Goal: Use online tool/utility: Utilize a website feature to perform a specific function

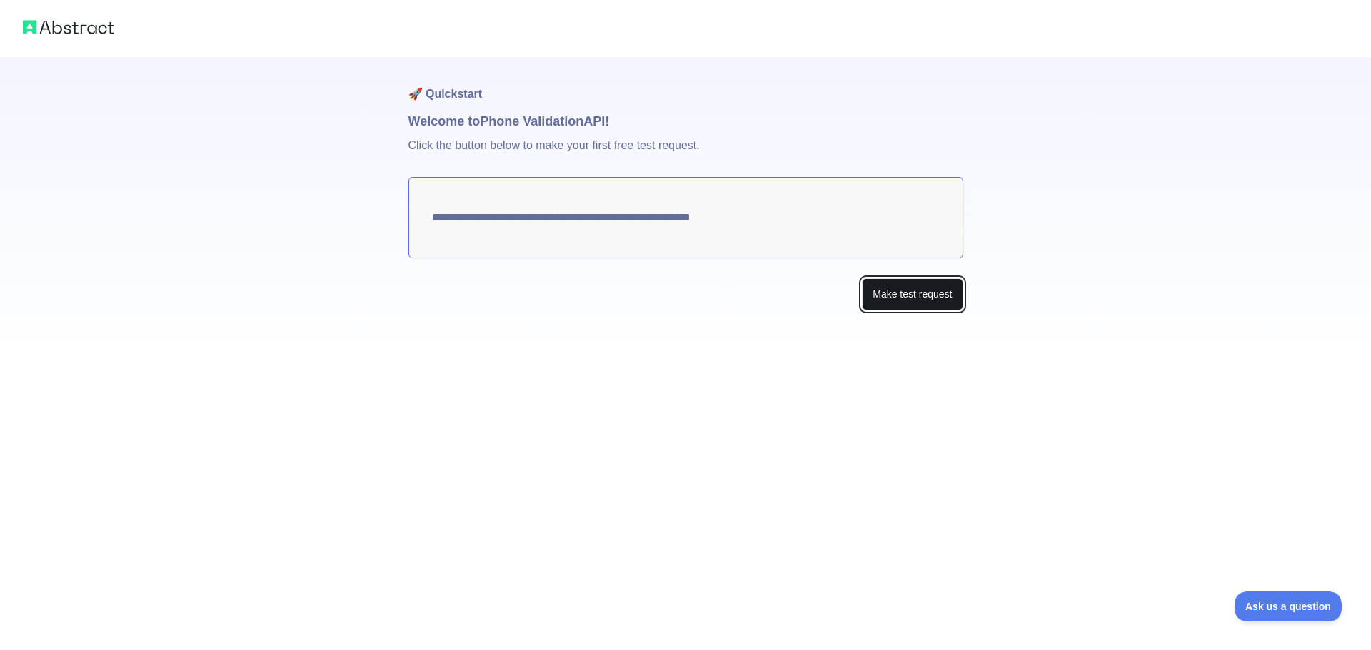
click at [895, 298] on button "Make test request" at bounding box center [912, 294] width 101 height 32
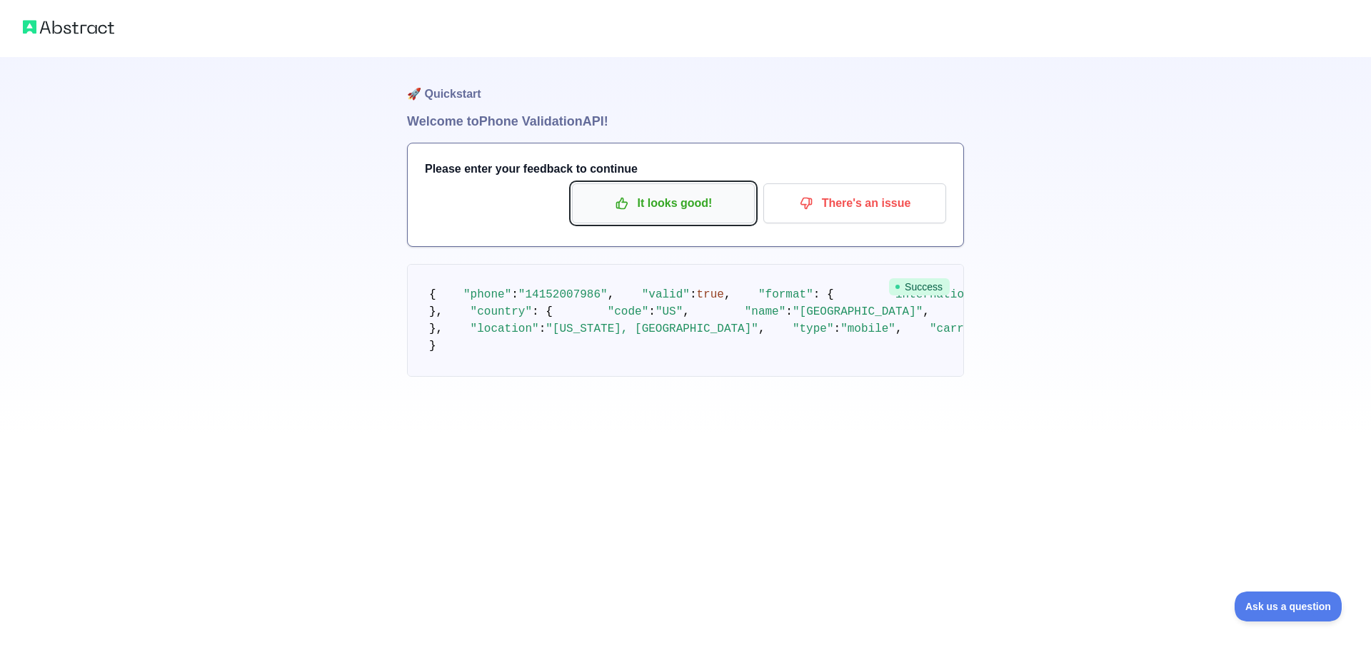
click at [732, 210] on p "It looks good!" at bounding box center [663, 203] width 161 height 24
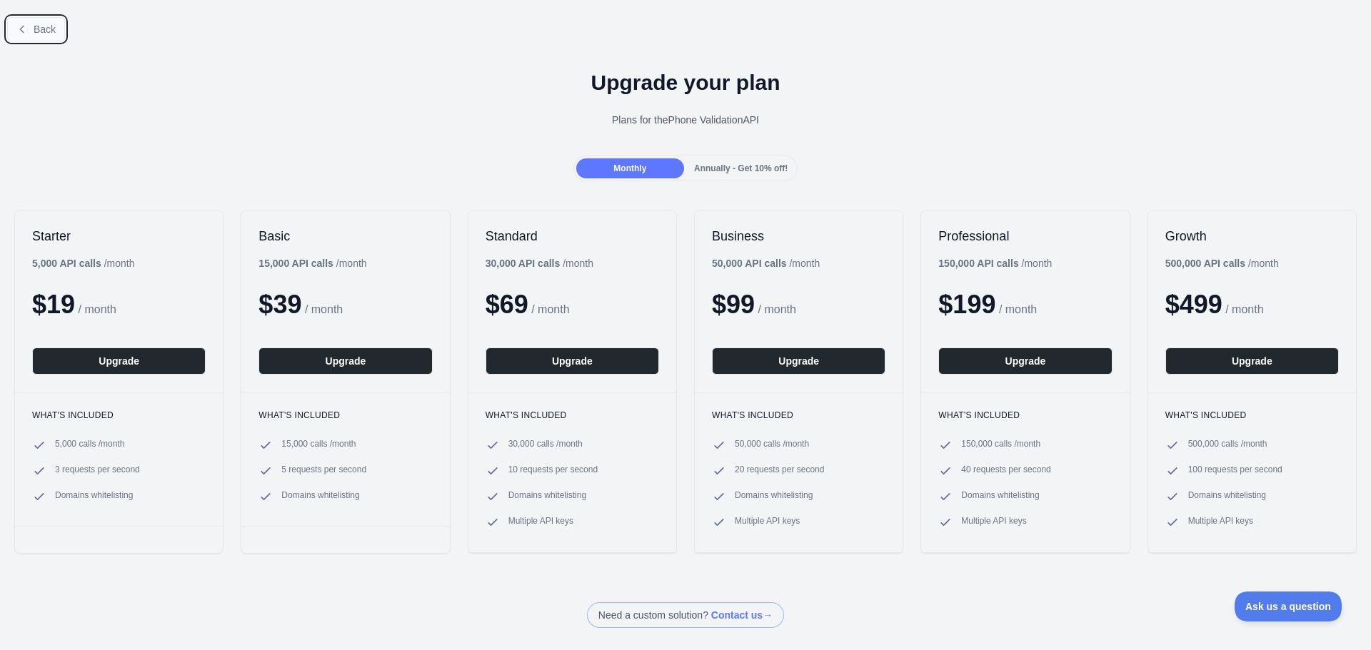
click at [17, 19] on button "Back" at bounding box center [36, 29] width 58 height 24
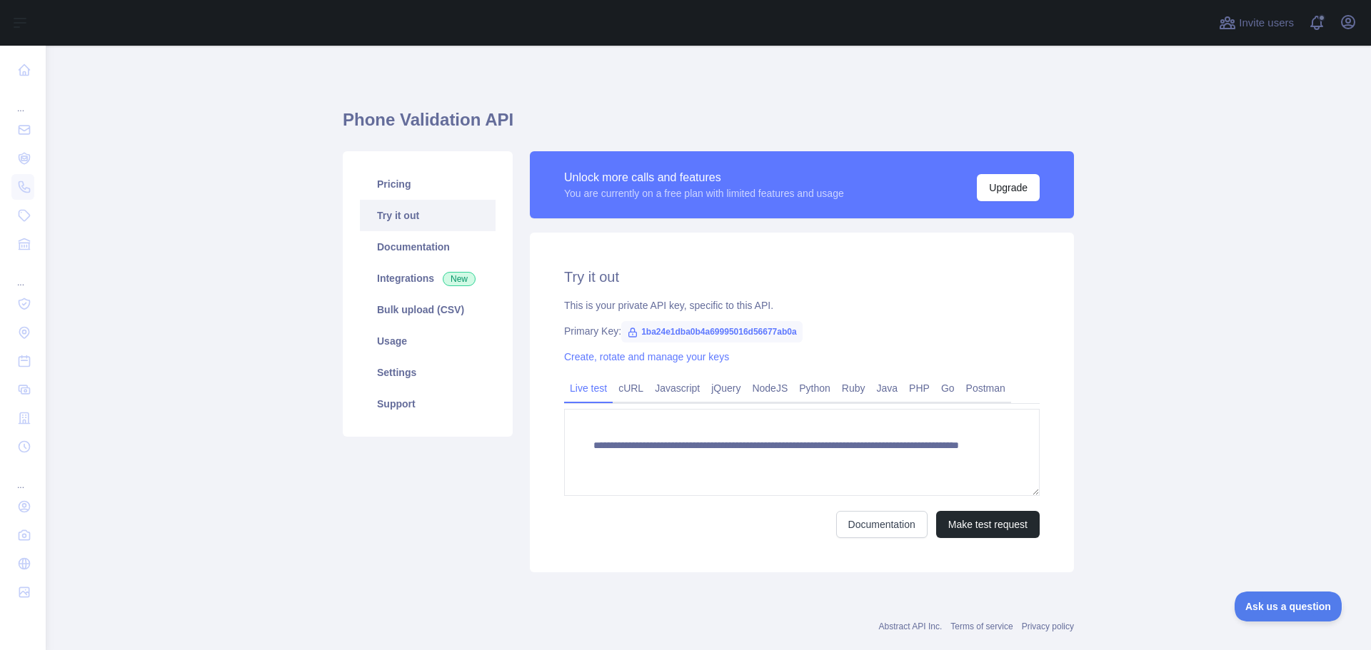
click at [630, 333] on icon at bounding box center [632, 332] width 11 height 11
drag, startPoint x: 630, startPoint y: 333, endPoint x: 803, endPoint y: 337, distance: 173.5
click at [803, 337] on div "Primary Key: 1ba24e1dba0b4a69995016d56677ab0a" at bounding box center [801, 331] width 475 height 14
copy span "1ba24e1dba0b4a69995016d56677ab0a"
click at [950, 523] on button "Make test request" at bounding box center [988, 524] width 104 height 27
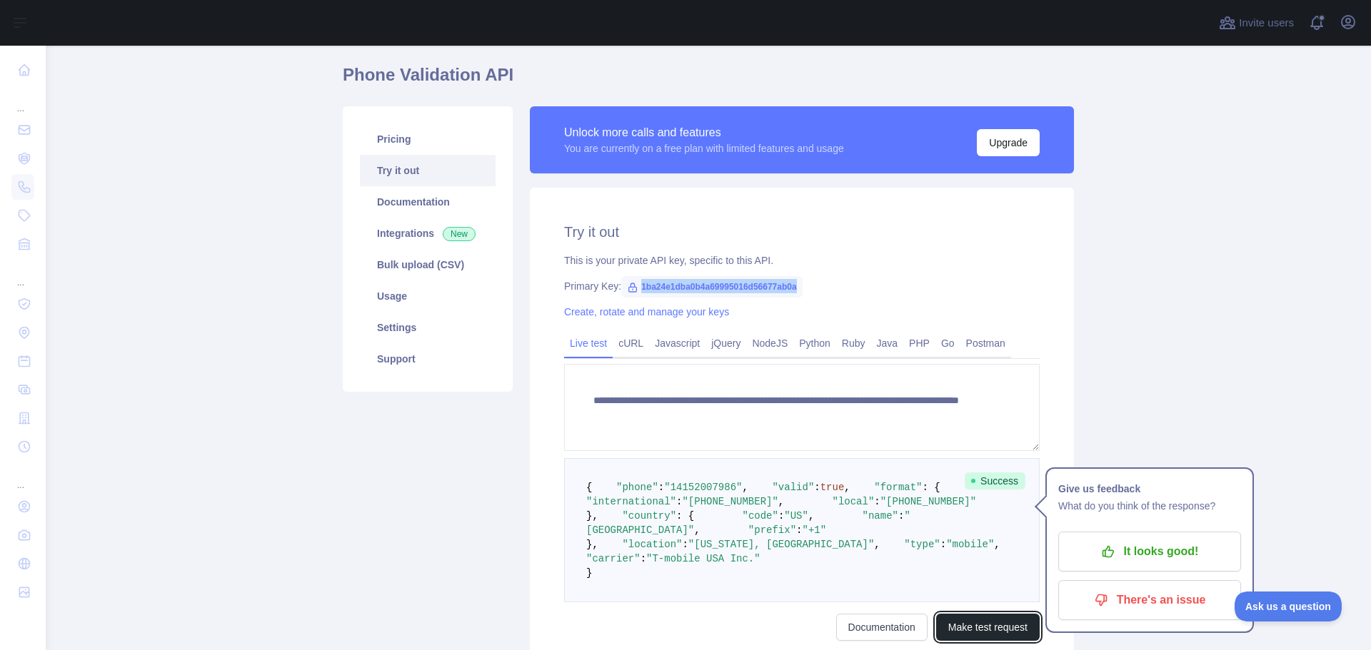
scroll to position [51, 0]
